Goal: Navigation & Orientation: Go to known website

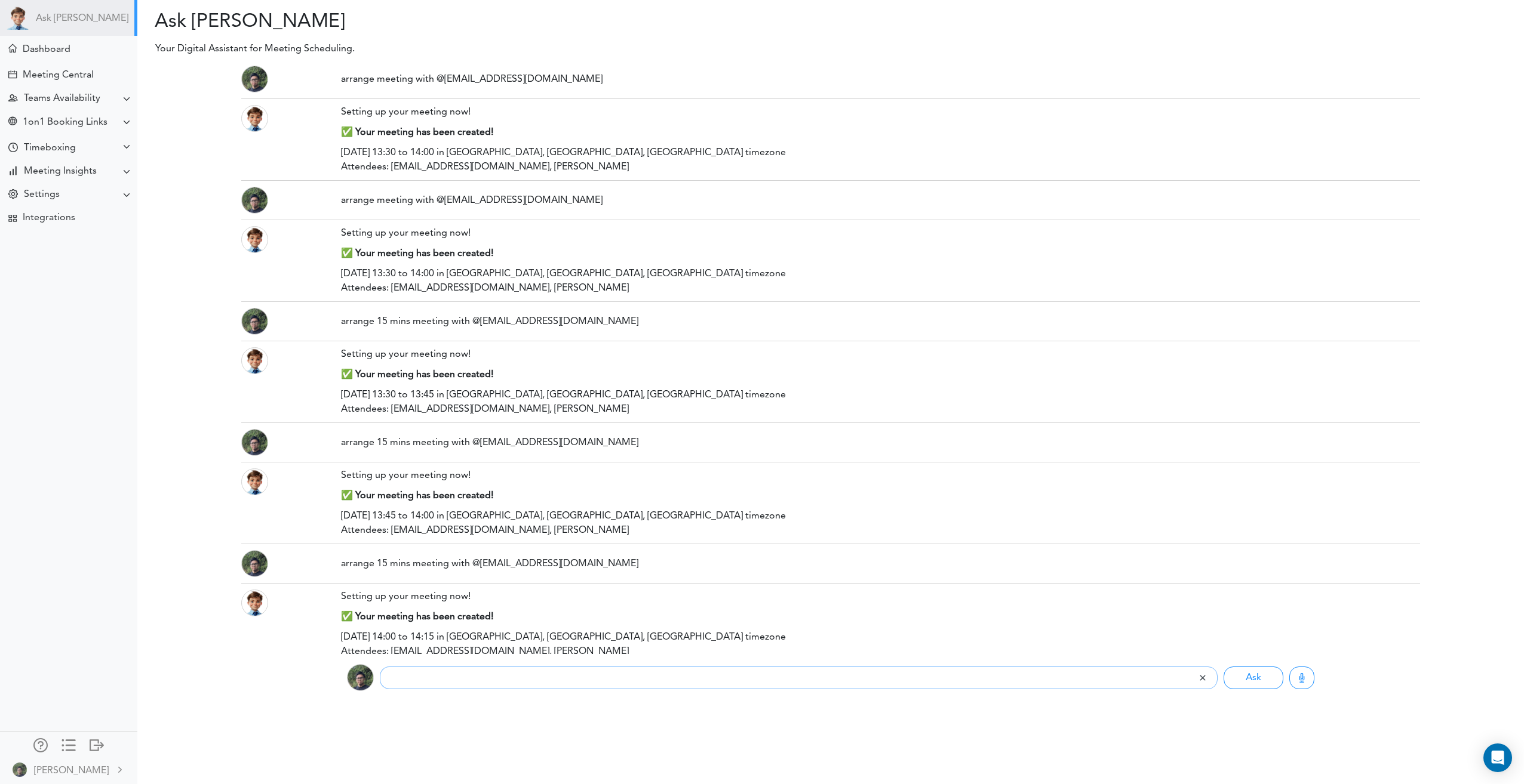
scroll to position [5, 0]
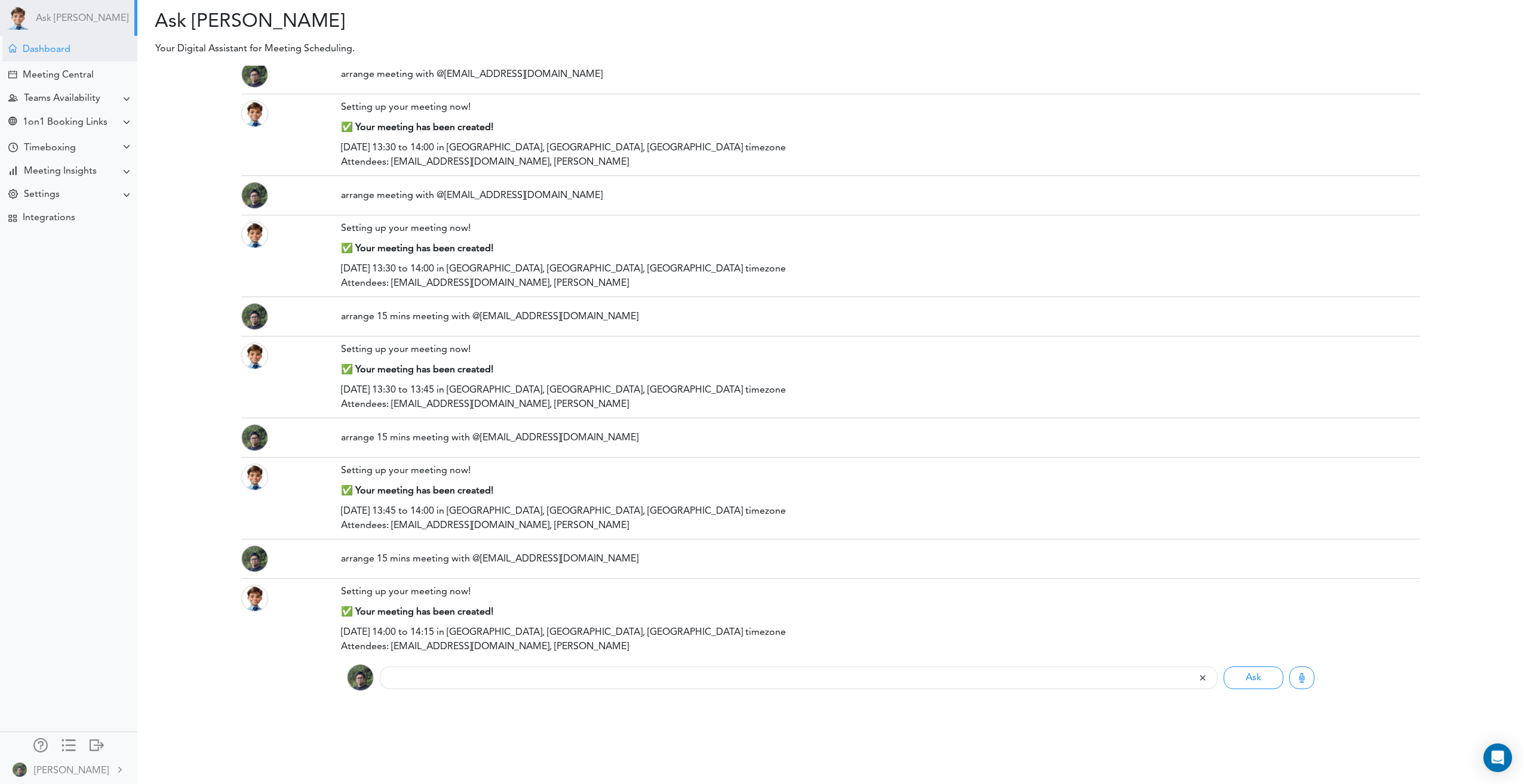
click at [70, 45] on div "Dashboard" at bounding box center [70, 48] width 135 height 25
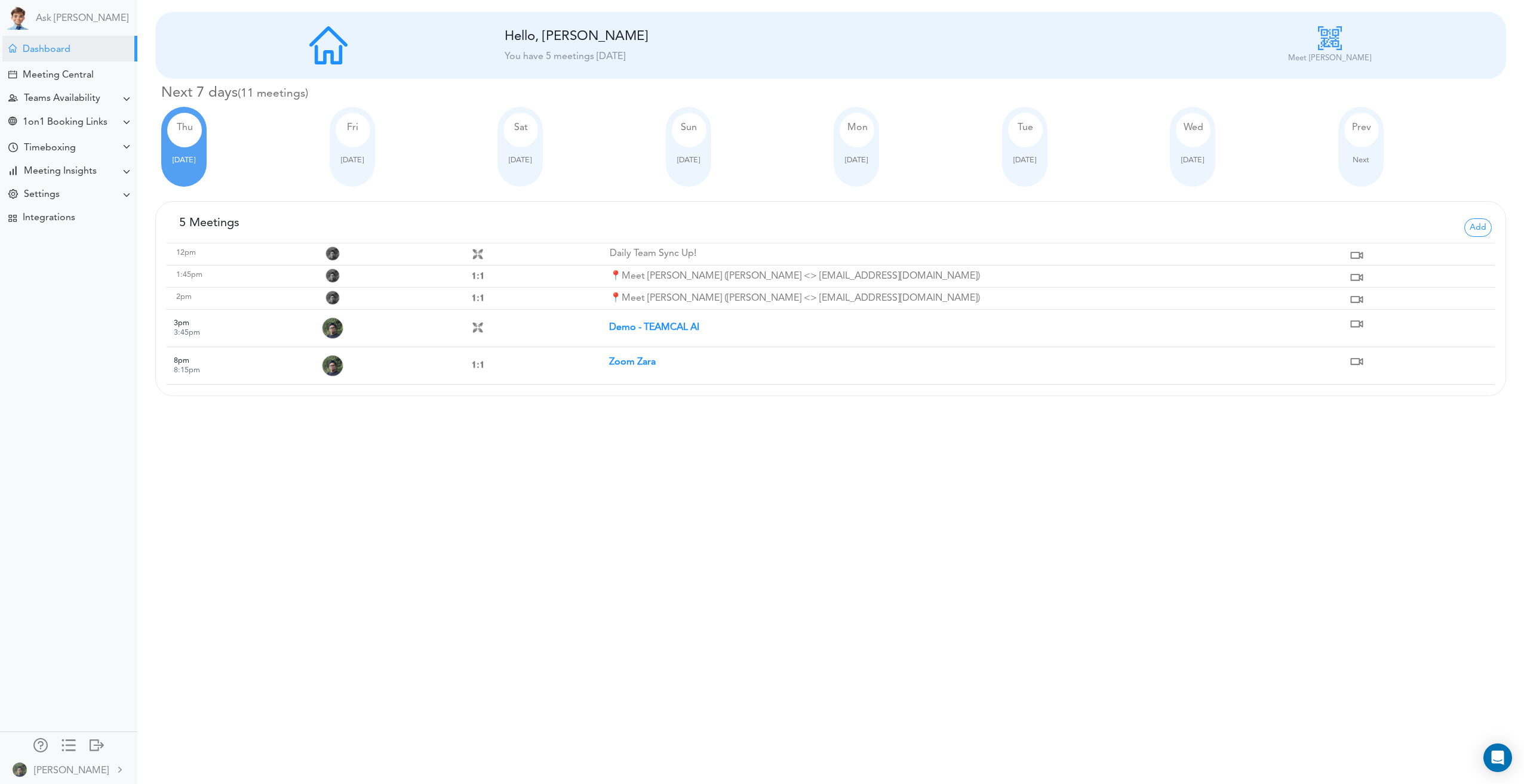
click at [626, 331] on strong "Demo - TEAMCAL AI" at bounding box center [654, 328] width 90 height 10
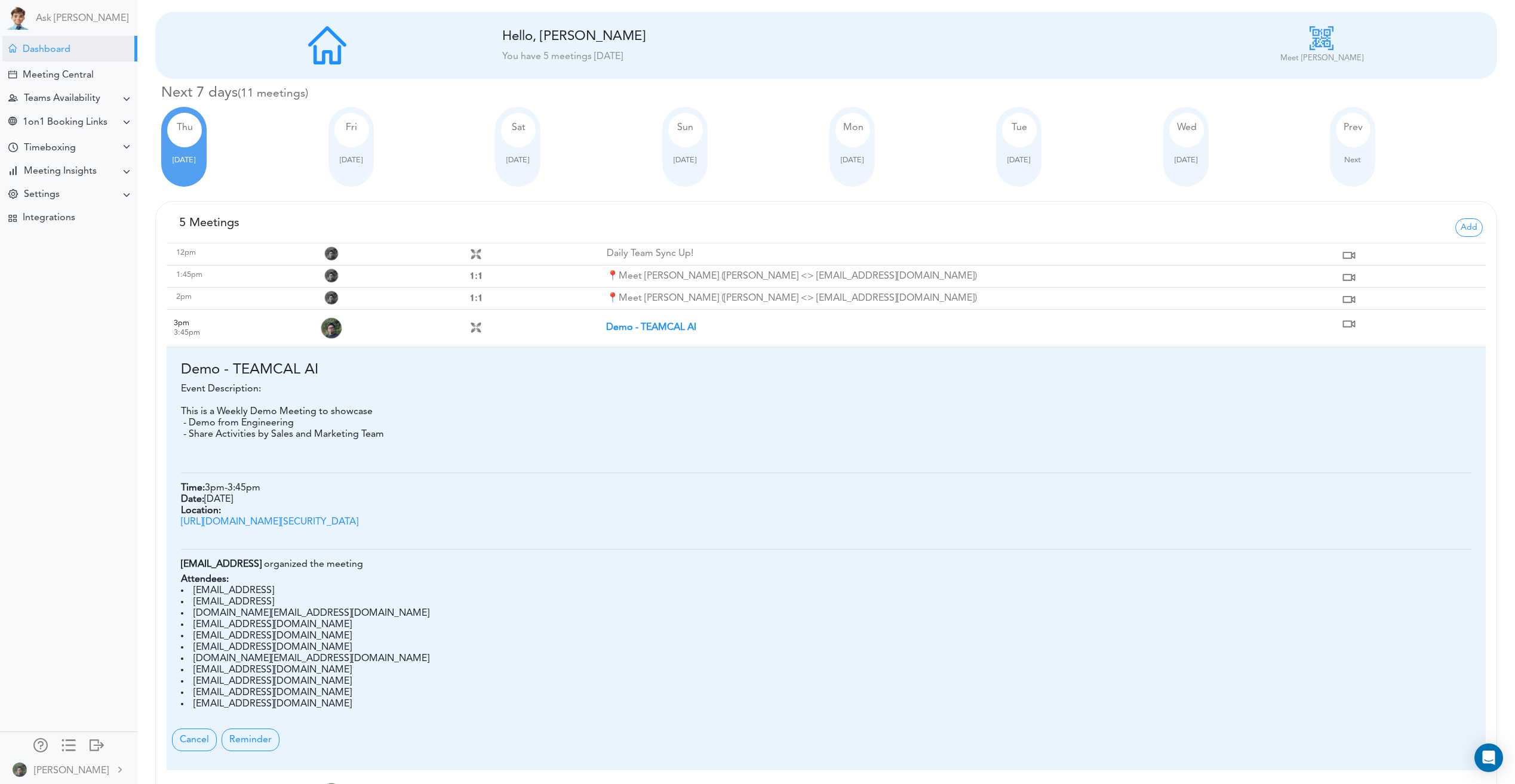
click at [276, 527] on link "[URL][DOMAIN_NAME][SECURITY_DATA]" at bounding box center [269, 522] width 178 height 10
click at [676, 323] on td "Demo - TEAMCAL AI" at bounding box center [972, 328] width 733 height 38
drag, startPoint x: 676, startPoint y: 323, endPoint x: 664, endPoint y: 325, distance: 12.2
click at [664, 325] on strong "Demo - TEAMCAL AI" at bounding box center [651, 328] width 90 height 10
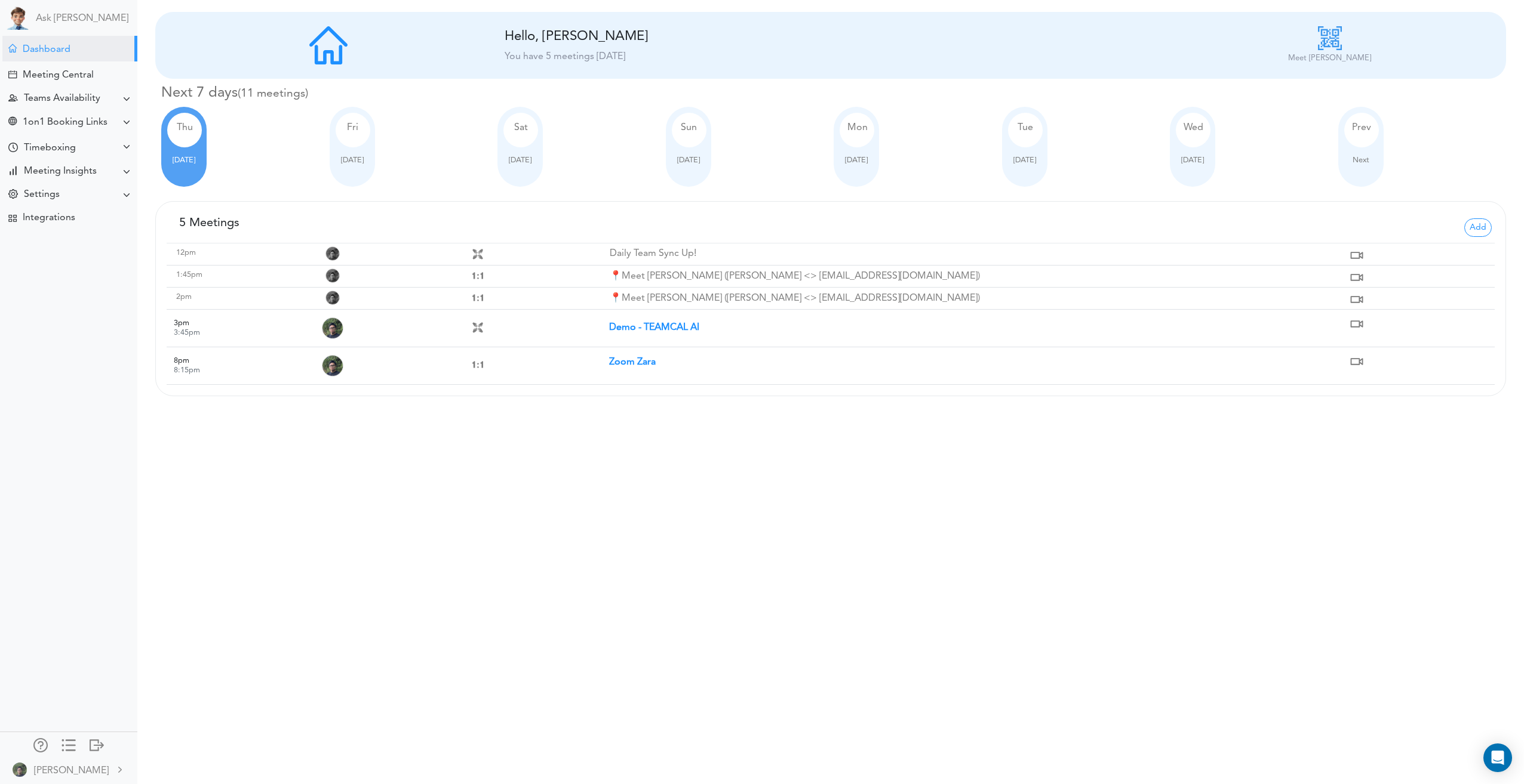
drag, startPoint x: 1026, startPoint y: 10, endPoint x: 276, endPoint y: 506, distance: 899.2
click at [276, 506] on div "Processing... Please wait. New Meeting Hello, [PERSON_NAME] You have 5 meetings…" at bounding box center [762, 392] width 1524 height 784
